Goal: Navigation & Orientation: Find specific page/section

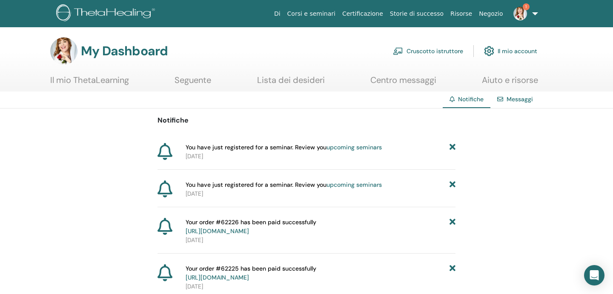
click at [343, 148] on link "upcoming seminars" at bounding box center [353, 147] width 55 height 8
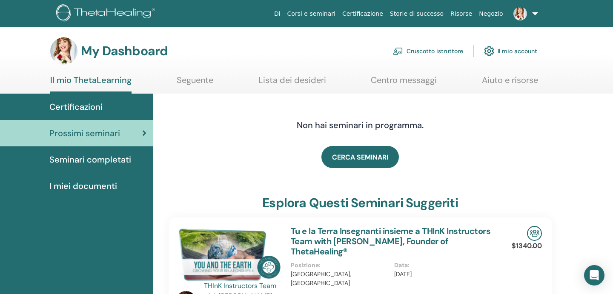
click at [107, 163] on span "Seminari completati" at bounding box center [90, 159] width 82 height 13
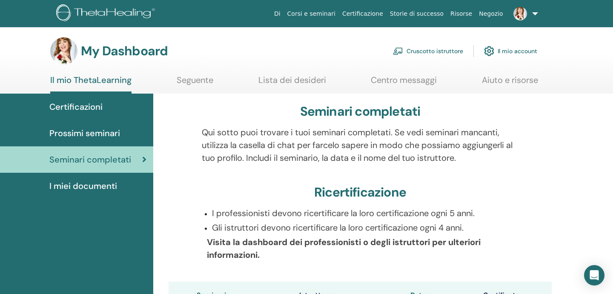
click at [100, 101] on span "Certificazioni" at bounding box center [75, 106] width 53 height 13
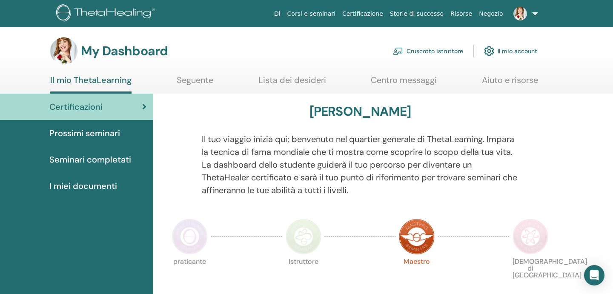
click at [117, 14] on img at bounding box center [107, 13] width 102 height 19
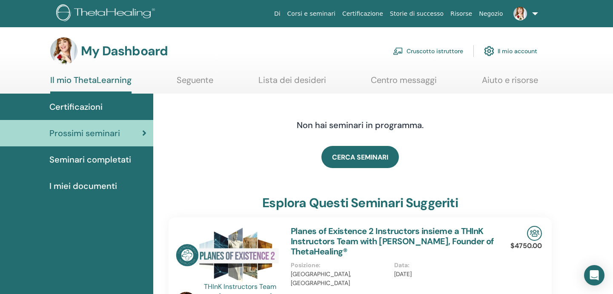
click at [430, 49] on link "Cruscotto istruttore" at bounding box center [428, 51] width 70 height 19
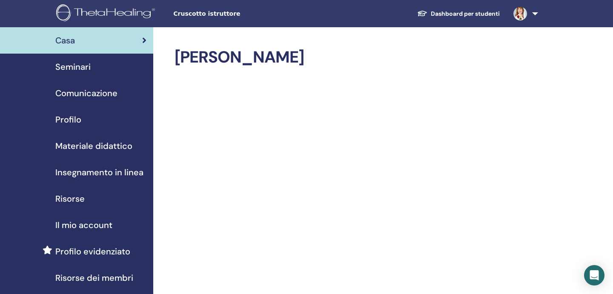
click at [101, 71] on div "Seminari" at bounding box center [77, 66] width 140 height 13
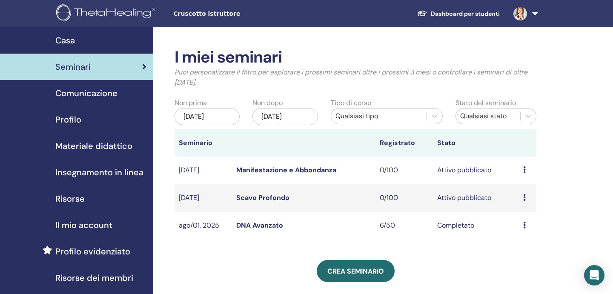
click at [113, 16] on img at bounding box center [107, 13] width 102 height 19
